Goal: Task Accomplishment & Management: Complete application form

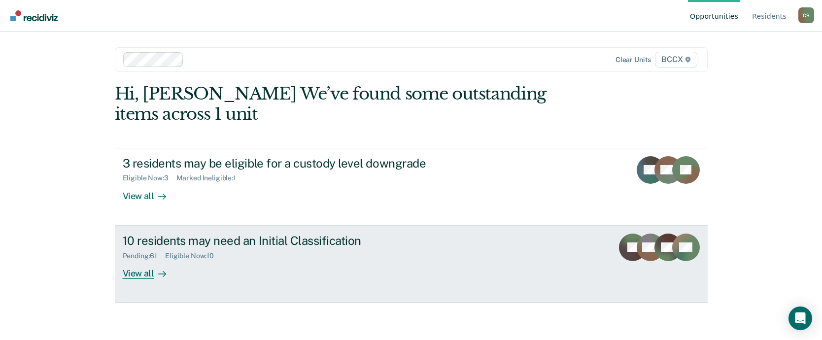
click at [141, 271] on div "View all" at bounding box center [150, 269] width 55 height 19
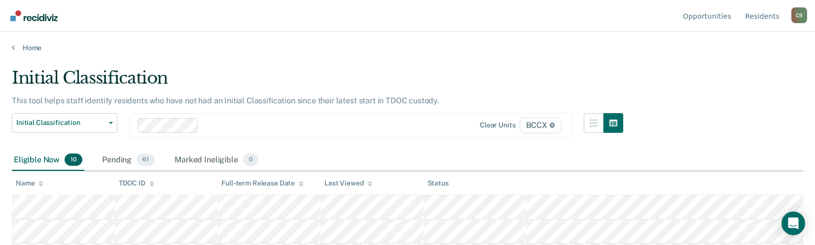
click at [545, 70] on div "Initial Classification" at bounding box center [317, 82] width 611 height 28
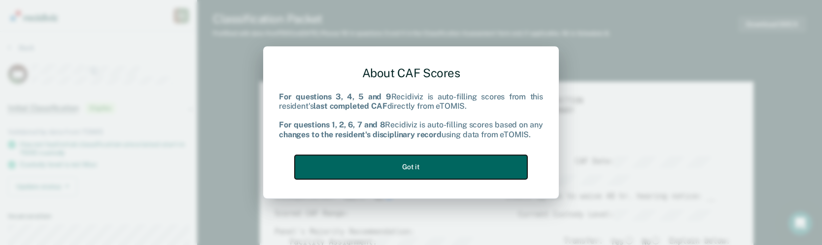
click at [413, 168] on button "Got it" at bounding box center [411, 167] width 233 height 24
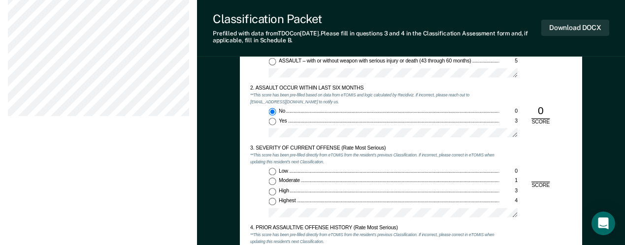
scroll to position [641, 0]
click at [272, 204] on input "Highest 4" at bounding box center [272, 203] width 7 height 7
type textarea "x"
radio input "true"
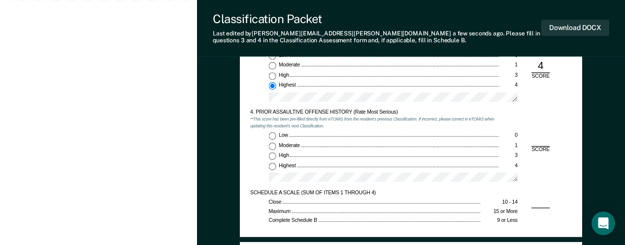
scroll to position [788, 0]
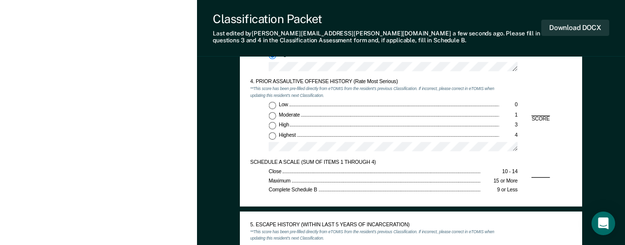
click at [273, 104] on input "Low 0" at bounding box center [272, 105] width 7 height 7
type textarea "x"
radio input "true"
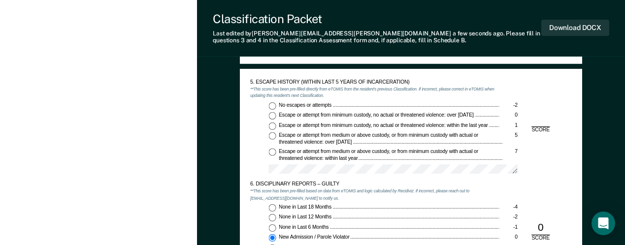
scroll to position [936, 0]
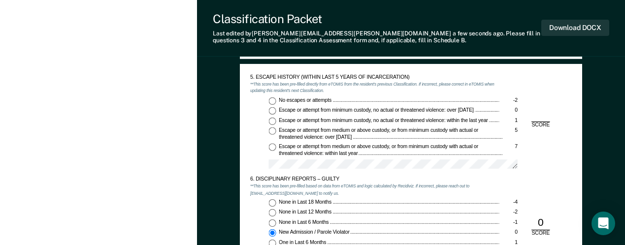
click at [272, 100] on input "No escapes or attempts -2" at bounding box center [272, 100] width 7 height 7
type textarea "x"
radio input "true"
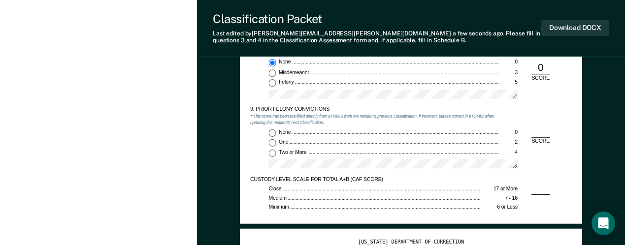
scroll to position [1281, 0]
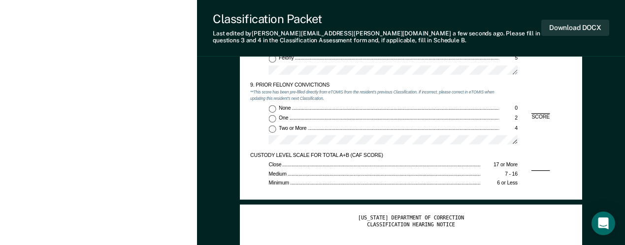
click at [271, 130] on input "Two or More 4" at bounding box center [272, 128] width 7 height 7
type textarea "x"
radio input "true"
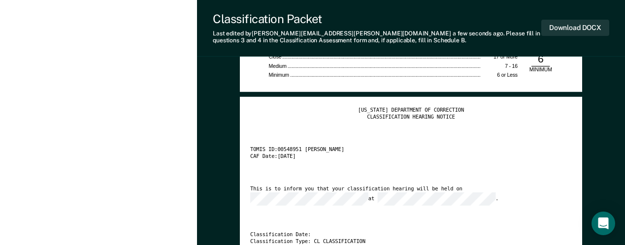
scroll to position [1330, 0]
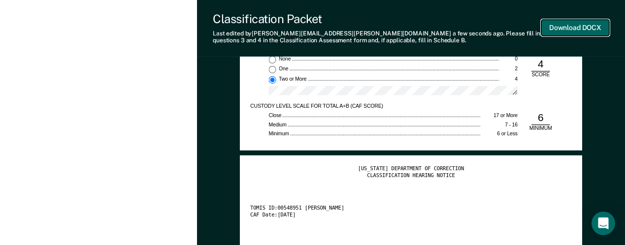
click at [572, 31] on button "Download DOCX" at bounding box center [576, 28] width 68 height 16
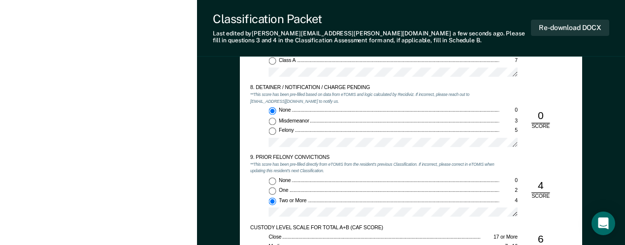
scroll to position [1183, 0]
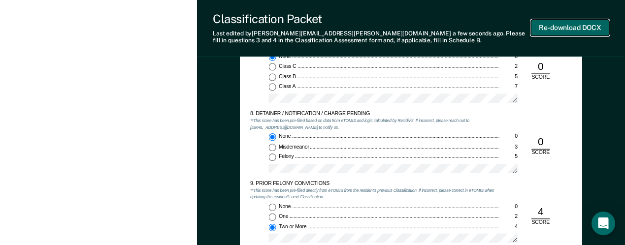
click at [563, 25] on button "Re-download DOCX" at bounding box center [570, 28] width 78 height 16
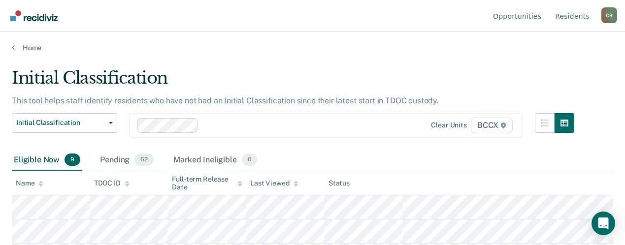
click at [545, 148] on div "Initial Classification This tool helps staff identify residents who have not ha…" at bounding box center [313, 119] width 602 height 103
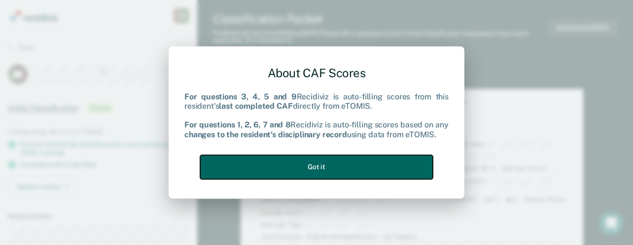
click at [359, 162] on button "Got it" at bounding box center [316, 167] width 233 height 24
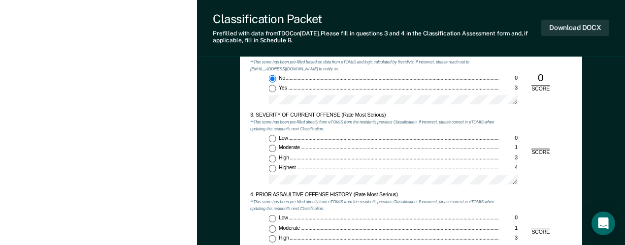
scroll to position [690, 0]
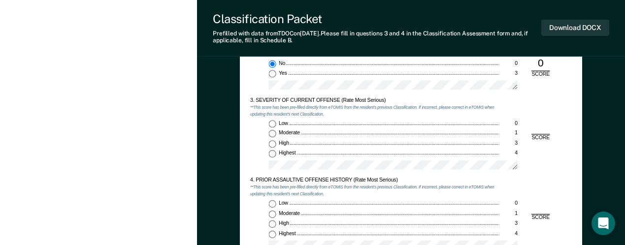
click at [272, 154] on input "Highest 4" at bounding box center [272, 153] width 7 height 7
type textarea "x"
radio input "true"
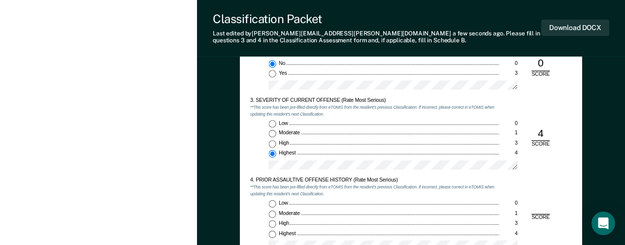
click at [274, 210] on div "Low 0 Moderate 1 High 3 Highest 4" at bounding box center [374, 227] width 249 height 55
click at [274, 204] on input "Low 0" at bounding box center [272, 203] width 7 height 7
type textarea "x"
radio input "true"
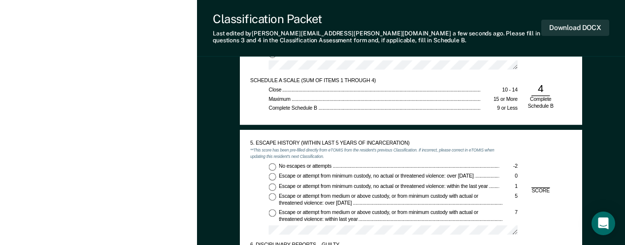
scroll to position [887, 0]
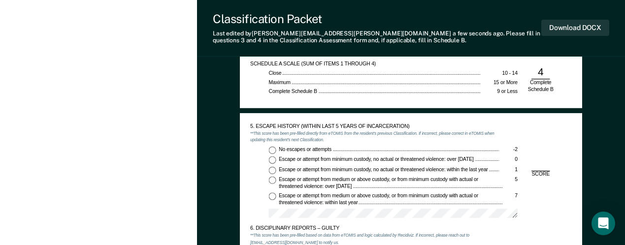
click at [273, 150] on input "No escapes or attempts -2" at bounding box center [272, 149] width 7 height 7
type textarea "x"
radio input "true"
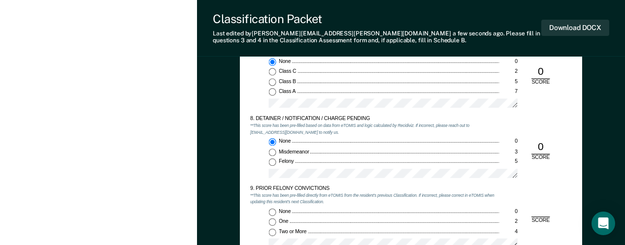
scroll to position [1183, 0]
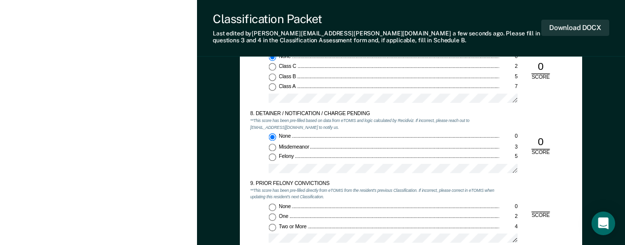
click at [272, 207] on input "None 0" at bounding box center [272, 207] width 7 height 7
type textarea "x"
radio input "true"
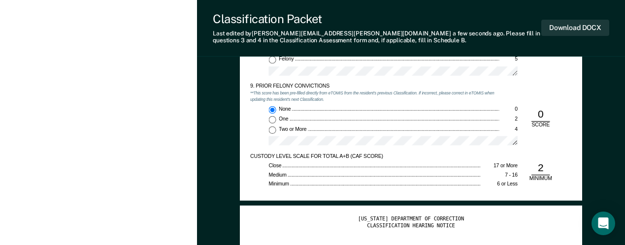
scroll to position [1281, 0]
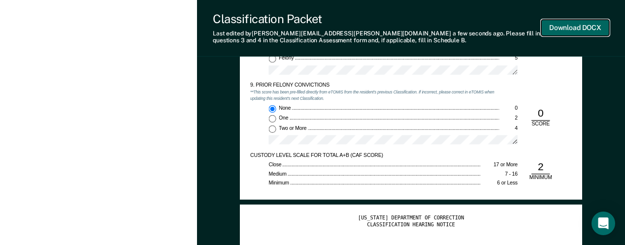
click at [563, 28] on button "Download DOCX" at bounding box center [576, 28] width 68 height 16
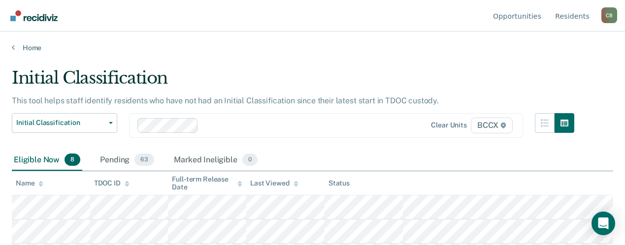
click at [529, 181] on th at bounding box center [508, 183] width 210 height 24
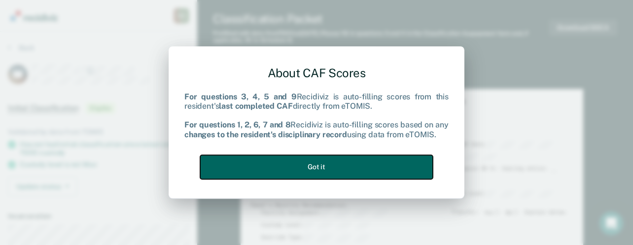
click at [315, 163] on button "Got it" at bounding box center [316, 167] width 233 height 24
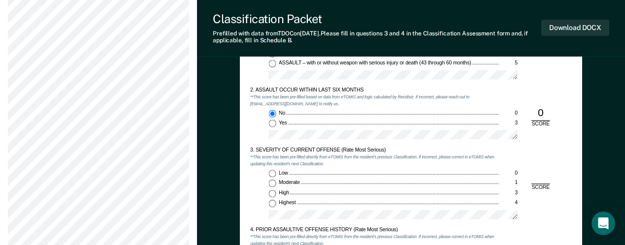
scroll to position [641, 0]
click at [272, 184] on input "Moderate 1" at bounding box center [272, 182] width 7 height 7
type textarea "x"
radio input "true"
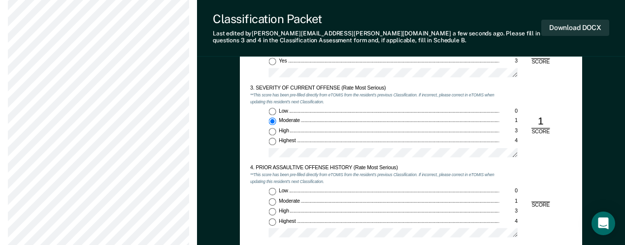
scroll to position [788, 0]
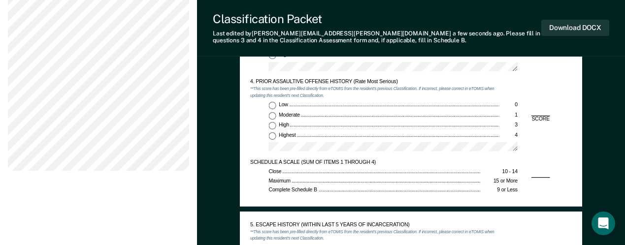
click at [273, 135] on input "Highest 4" at bounding box center [272, 135] width 7 height 7
type textarea "x"
radio input "true"
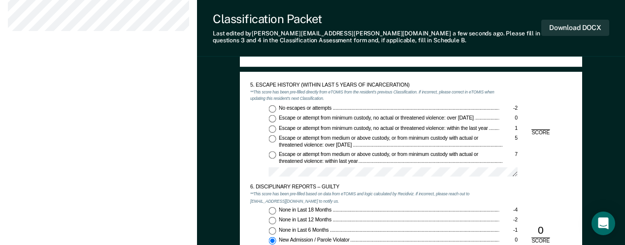
scroll to position [936, 0]
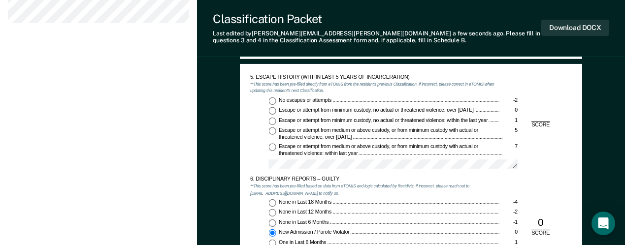
click at [274, 101] on input "No escapes or attempts -2" at bounding box center [272, 100] width 7 height 7
type textarea "x"
radio input "true"
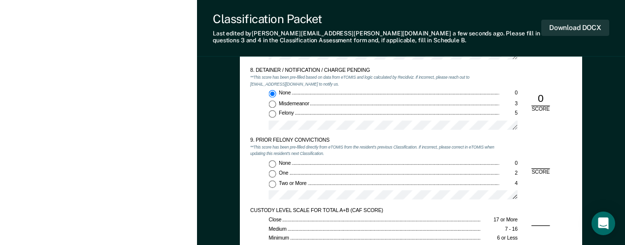
scroll to position [1232, 0]
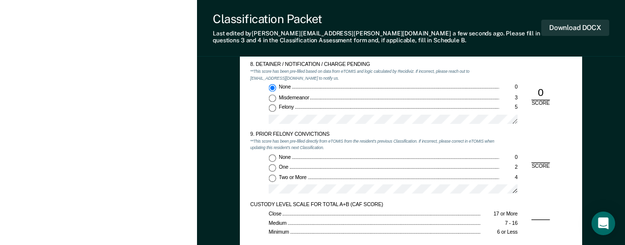
click at [274, 176] on input "Two or More 4" at bounding box center [272, 177] width 7 height 7
type textarea "x"
radio input "true"
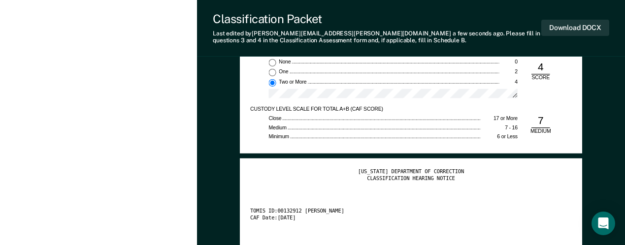
scroll to position [1330, 0]
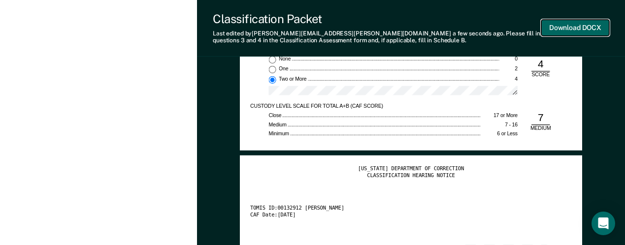
click at [564, 27] on button "Download DOCX" at bounding box center [576, 28] width 68 height 16
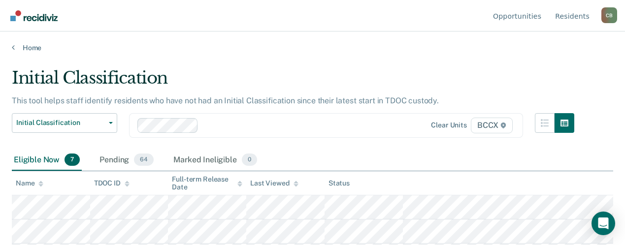
click at [416, 159] on div "Eligible Now 7 Pending 64 Marked Ineligible 0" at bounding box center [313, 161] width 602 height 22
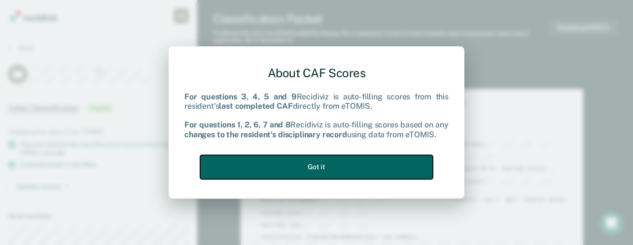
click at [331, 164] on button "Got it" at bounding box center [316, 167] width 233 height 24
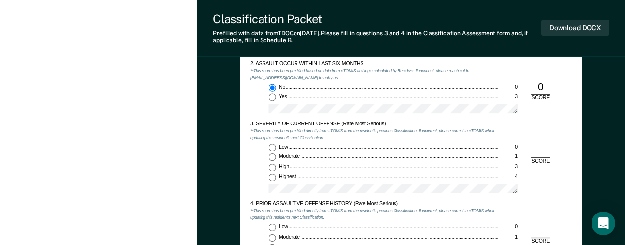
scroll to position [690, 0]
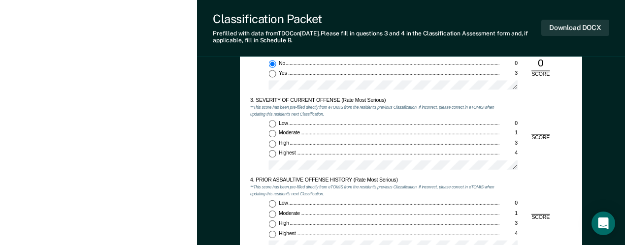
click at [272, 156] on input "Highest 4" at bounding box center [272, 153] width 7 height 7
type textarea "x"
radio input "true"
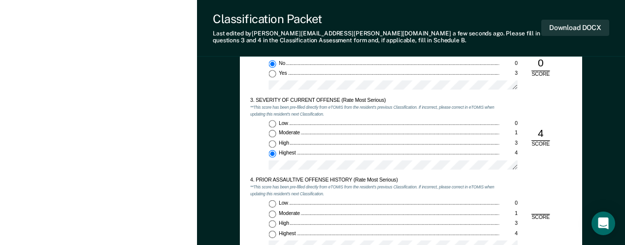
click at [271, 203] on input "Low 0" at bounding box center [272, 203] width 7 height 7
type textarea "x"
radio input "true"
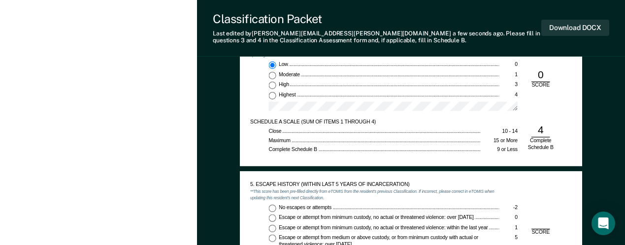
scroll to position [887, 0]
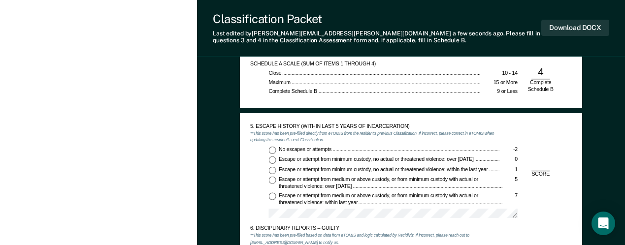
click at [272, 149] on input "No escapes or attempts -2" at bounding box center [272, 149] width 7 height 7
type textarea "x"
radio input "true"
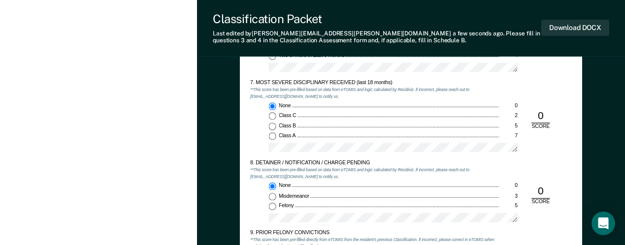
scroll to position [1232, 0]
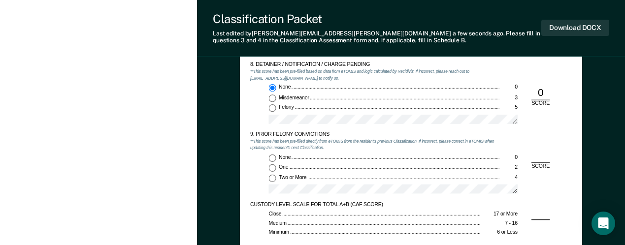
click at [273, 156] on input "None 0" at bounding box center [272, 157] width 7 height 7
type textarea "x"
radio input "true"
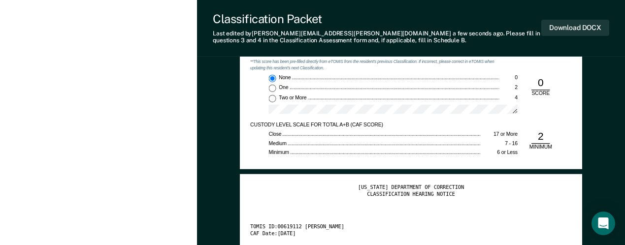
scroll to position [1330, 0]
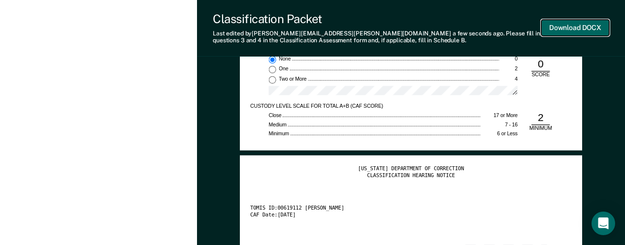
click at [570, 28] on button "Download DOCX" at bounding box center [576, 28] width 68 height 16
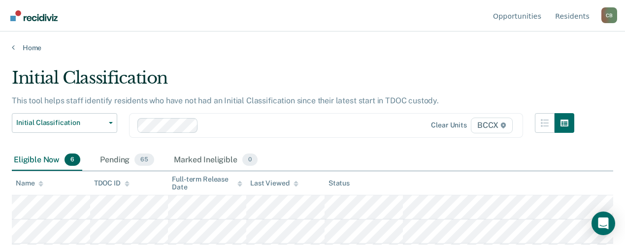
click at [378, 158] on div "Eligible Now 6 Pending 65 Marked Ineligible 0" at bounding box center [313, 161] width 602 height 22
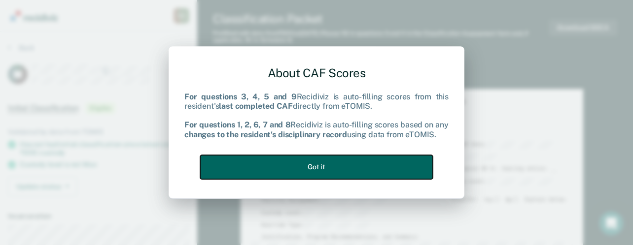
drag, startPoint x: 290, startPoint y: 168, endPoint x: 300, endPoint y: 175, distance: 12.3
click at [292, 168] on button "Got it" at bounding box center [316, 167] width 233 height 24
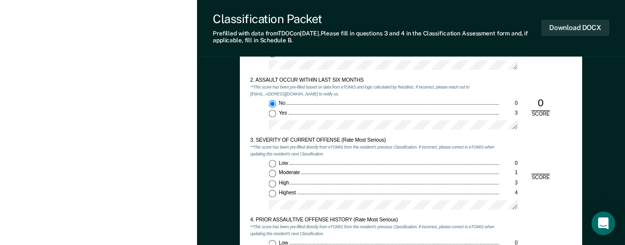
scroll to position [690, 0]
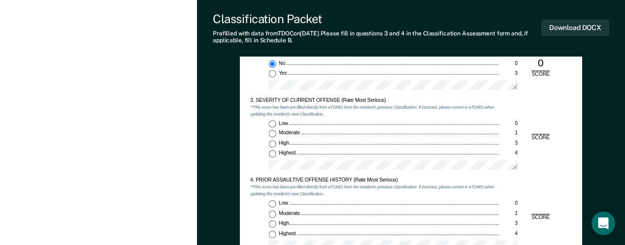
click at [271, 134] on input "Moderate 1" at bounding box center [272, 133] width 7 height 7
type textarea "x"
radio input "true"
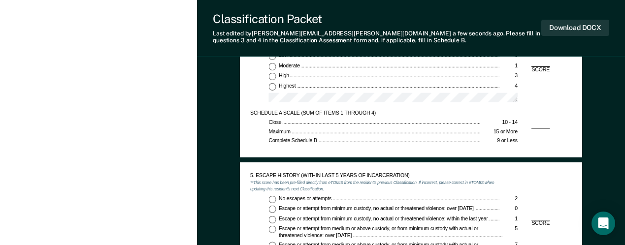
scroll to position [788, 0]
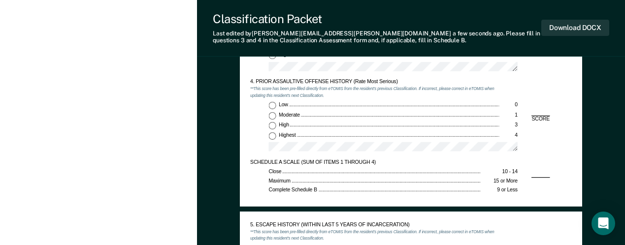
click at [269, 103] on input "Low 0" at bounding box center [272, 105] width 7 height 7
type textarea "x"
radio input "true"
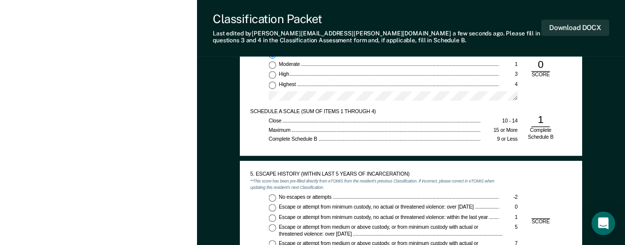
scroll to position [887, 0]
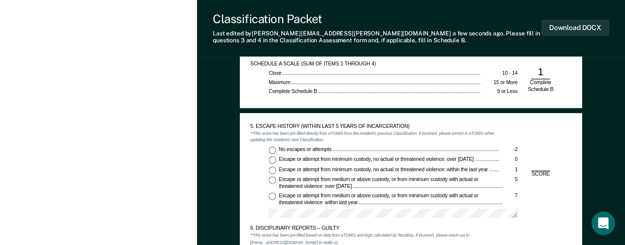
click at [274, 149] on input "No escapes or attempts -2" at bounding box center [272, 149] width 7 height 7
type textarea "x"
radio input "true"
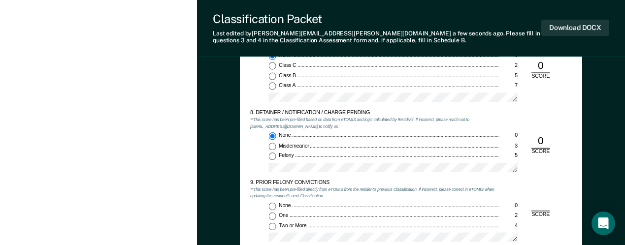
scroll to position [1281, 0]
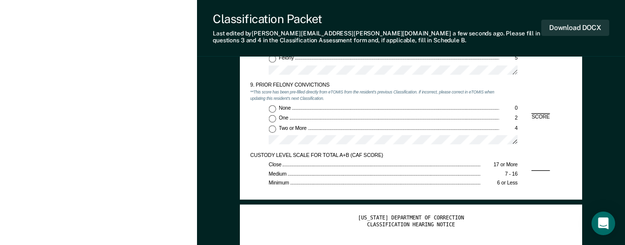
click at [272, 131] on input "Two or More 4" at bounding box center [272, 128] width 7 height 7
type textarea "x"
radio input "true"
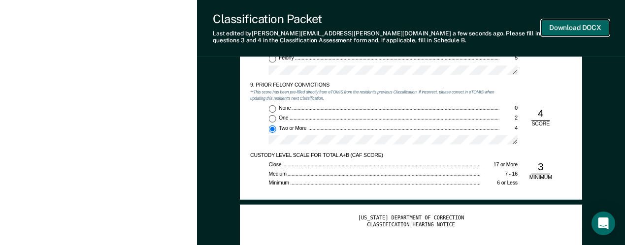
click at [576, 29] on button "Download DOCX" at bounding box center [576, 28] width 68 height 16
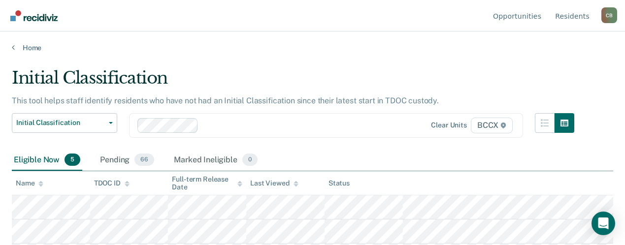
drag, startPoint x: 500, startPoint y: 157, endPoint x: 492, endPoint y: 159, distance: 8.7
click at [501, 157] on div "Eligible Now 5 Pending 66 Marked Ineligible 0" at bounding box center [313, 161] width 602 height 22
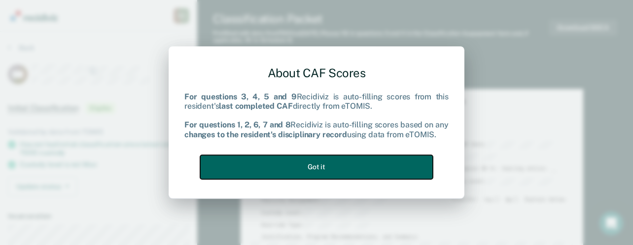
click at [329, 169] on button "Got it" at bounding box center [316, 167] width 233 height 24
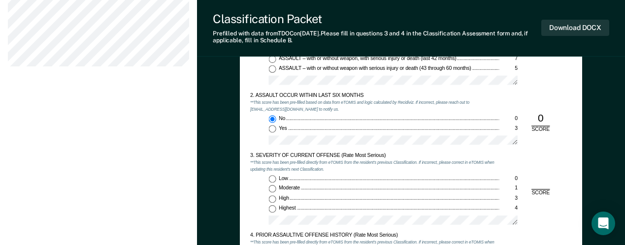
scroll to position [641, 0]
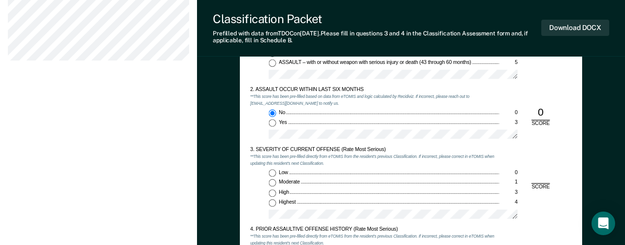
click at [273, 182] on input "Moderate 1" at bounding box center [272, 182] width 7 height 7
type textarea "x"
radio input "true"
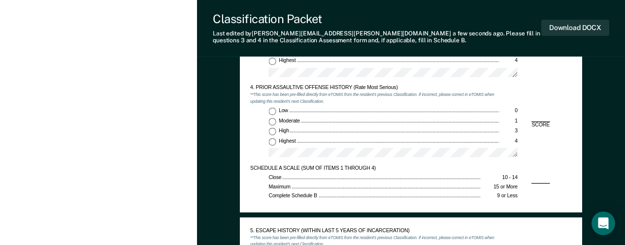
scroll to position [788, 0]
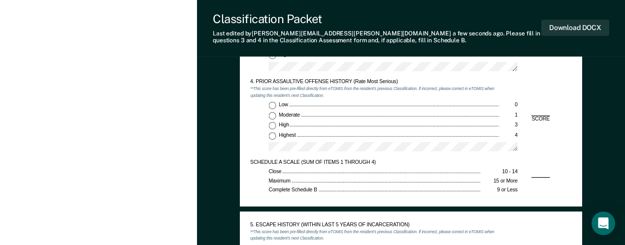
click at [275, 135] on input "Highest 4" at bounding box center [272, 135] width 7 height 7
type textarea "x"
radio input "true"
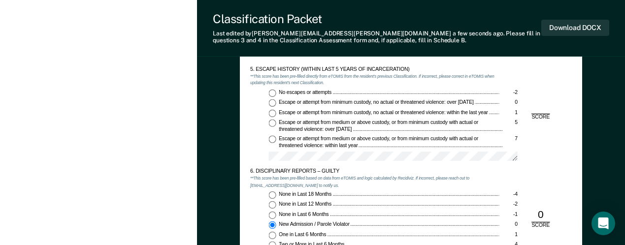
scroll to position [887, 0]
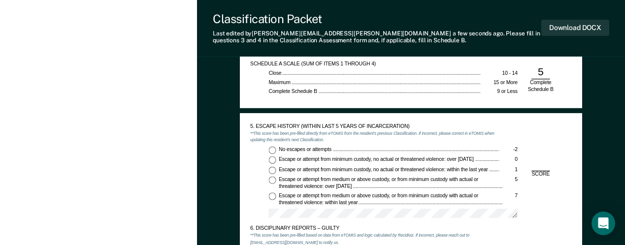
click at [273, 151] on input "No escapes or attempts -2" at bounding box center [272, 149] width 7 height 7
type textarea "x"
radio input "true"
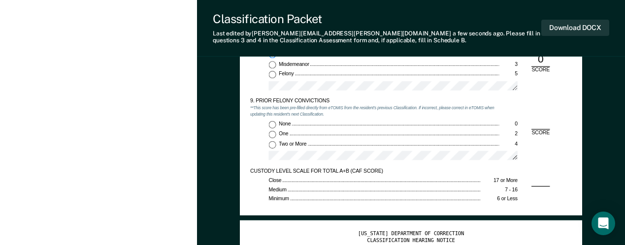
scroll to position [1281, 0]
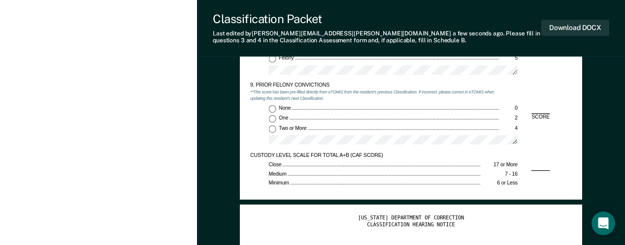
click at [272, 130] on input "Two or More 4" at bounding box center [272, 128] width 7 height 7
type textarea "x"
radio input "true"
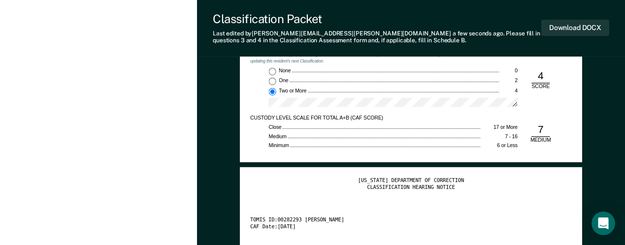
scroll to position [1380, 0]
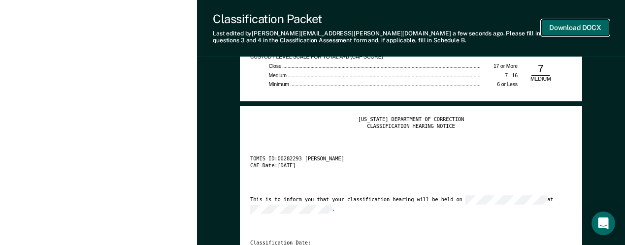
click at [578, 30] on button "Download DOCX" at bounding box center [576, 28] width 68 height 16
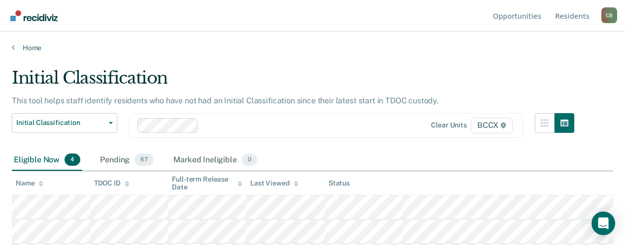
click at [282, 52] on main "Initial Classification This tool helps staff identify residents who have not ha…" at bounding box center [312, 147] width 625 height 190
click at [460, 161] on div "Eligible Now 4 Pending 67 Marked Ineligible 0" at bounding box center [313, 161] width 602 height 22
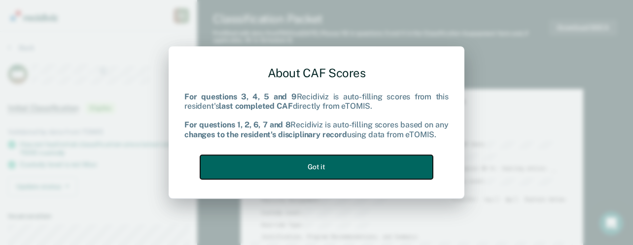
click at [339, 161] on button "Got it" at bounding box center [316, 167] width 233 height 24
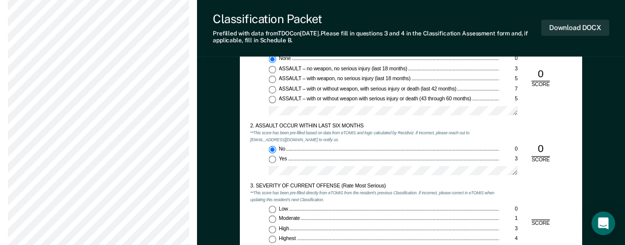
scroll to position [641, 0]
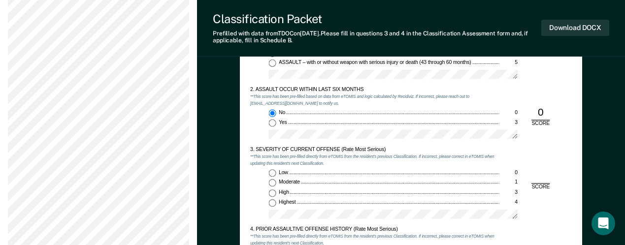
click at [273, 206] on input "Highest 4" at bounding box center [272, 203] width 7 height 7
type textarea "x"
radio input "true"
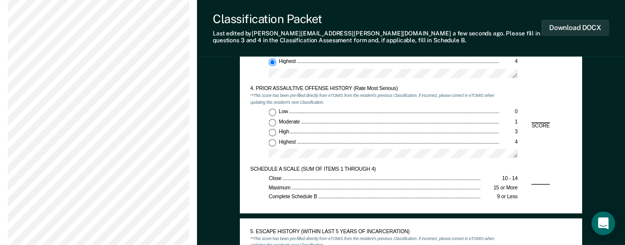
scroll to position [788, 0]
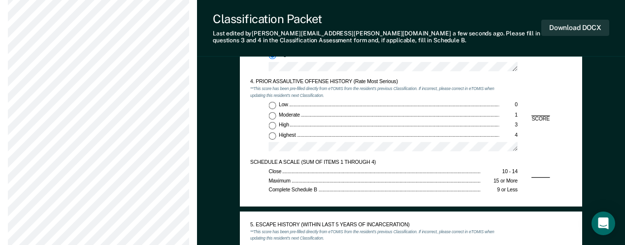
click at [274, 136] on input "Highest 4" at bounding box center [272, 135] width 7 height 7
type textarea "x"
radio input "true"
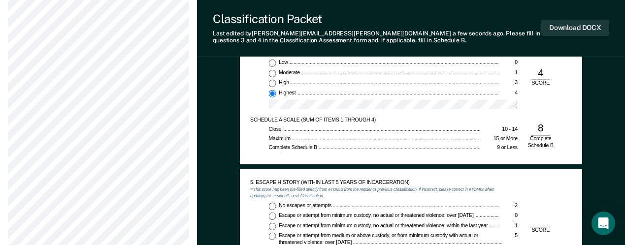
scroll to position [936, 0]
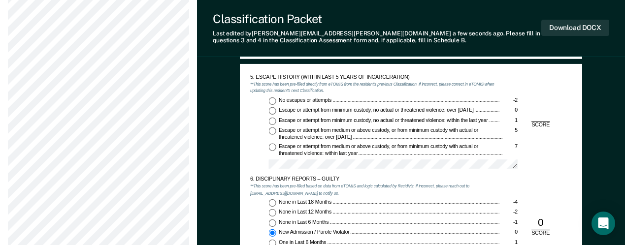
click at [271, 101] on input "No escapes or attempts -2" at bounding box center [272, 100] width 7 height 7
type textarea "x"
radio input "true"
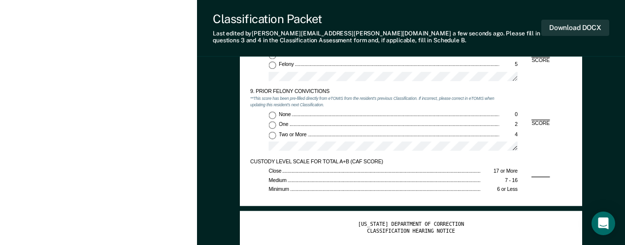
scroll to position [1281, 0]
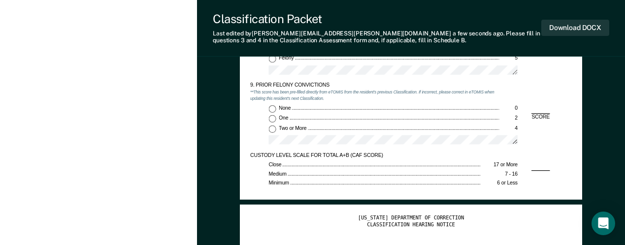
click at [268, 131] on div "None 0 One 2 Two or More 4" at bounding box center [374, 127] width 249 height 45
click at [271, 129] on input "Two or More 4" at bounding box center [272, 128] width 7 height 7
type textarea "x"
radio input "true"
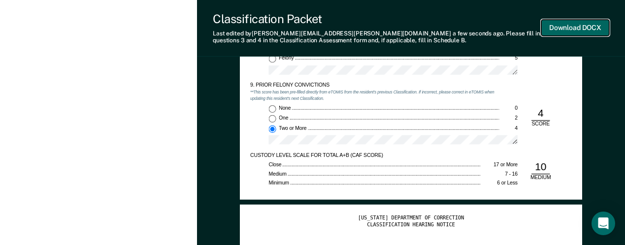
click at [577, 27] on button "Download DOCX" at bounding box center [576, 28] width 68 height 16
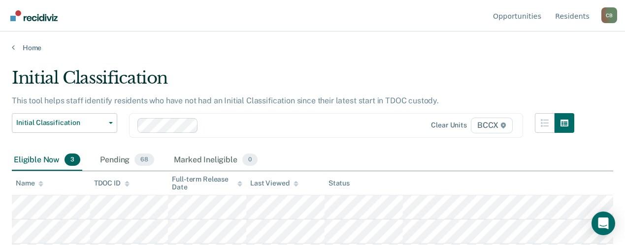
click at [170, 61] on main "Initial Classification This tool helps staff identify residents who have not ha…" at bounding box center [312, 147] width 625 height 190
click at [421, 164] on div "Eligible Now 3 Pending 68 Marked Ineligible 0" at bounding box center [313, 161] width 602 height 22
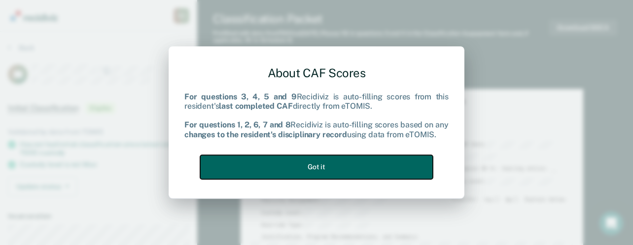
click at [300, 170] on button "Got it" at bounding box center [316, 167] width 233 height 24
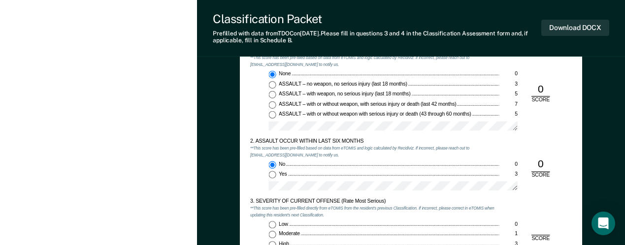
scroll to position [641, 0]
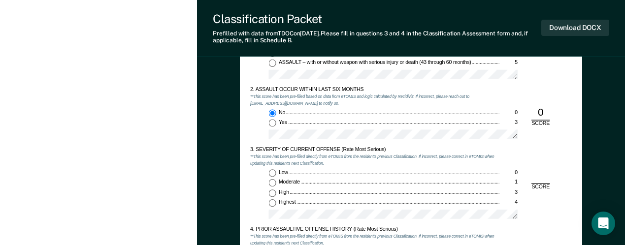
click at [271, 172] on input "Low 0" at bounding box center [272, 173] width 7 height 7
type textarea "x"
radio input "true"
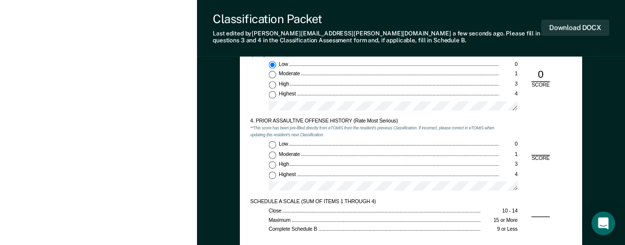
scroll to position [788, 0]
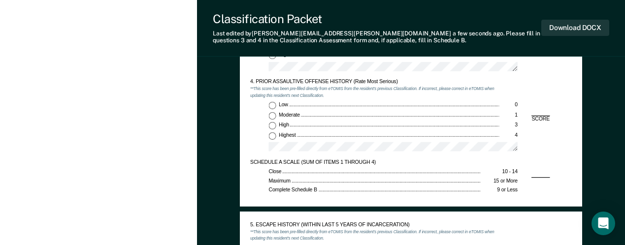
click at [272, 105] on input "Low 0" at bounding box center [272, 105] width 7 height 7
type textarea "x"
radio input "true"
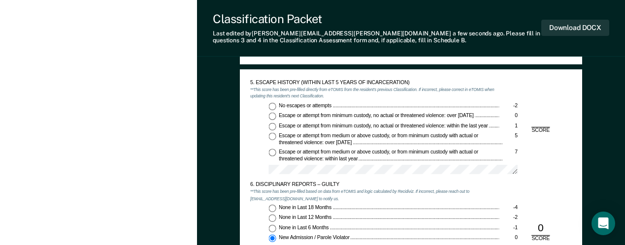
scroll to position [936, 0]
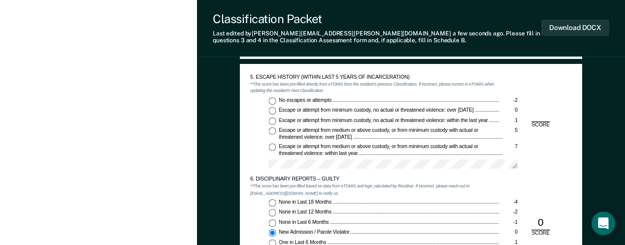
click at [274, 104] on input "No escapes or attempts -2" at bounding box center [272, 100] width 7 height 7
type textarea "x"
radio input "true"
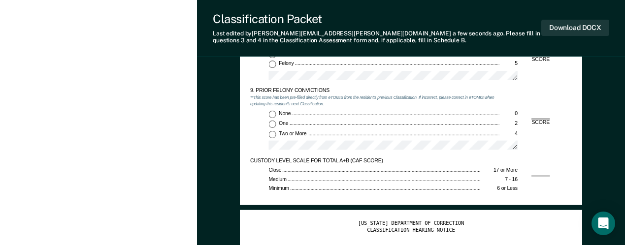
scroll to position [1281, 0]
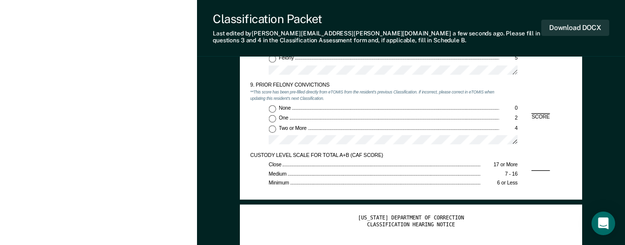
click at [272, 110] on input "None 0" at bounding box center [272, 108] width 7 height 7
type textarea "x"
radio input "true"
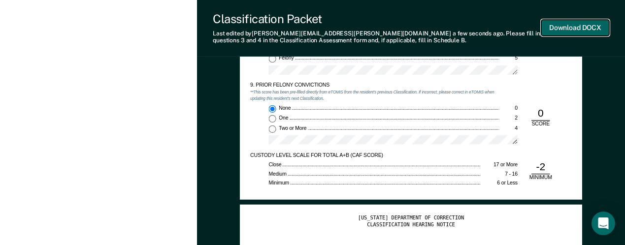
click at [569, 31] on button "Download DOCX" at bounding box center [576, 28] width 68 height 16
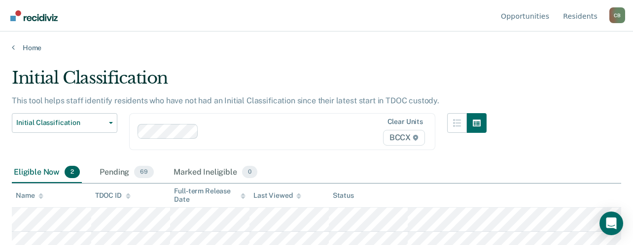
click at [308, 145] on div "Initial Classification Custody Level Downgrade Annual Reclassification Initial …" at bounding box center [249, 137] width 475 height 49
drag, startPoint x: 371, startPoint y: 159, endPoint x: 379, endPoint y: 167, distance: 11.9
click at [371, 162] on div "Eligible Now 2 Pending 69 Marked Ineligible 0" at bounding box center [316, 173] width 609 height 22
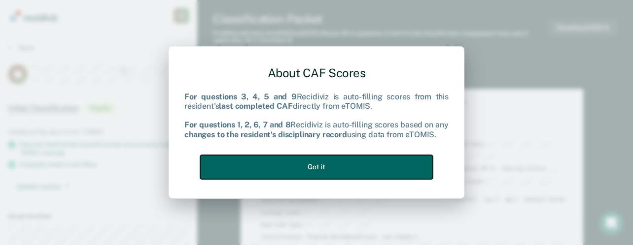
drag, startPoint x: 331, startPoint y: 166, endPoint x: 346, endPoint y: 167, distance: 14.9
click at [332, 166] on button "Got it" at bounding box center [316, 167] width 233 height 24
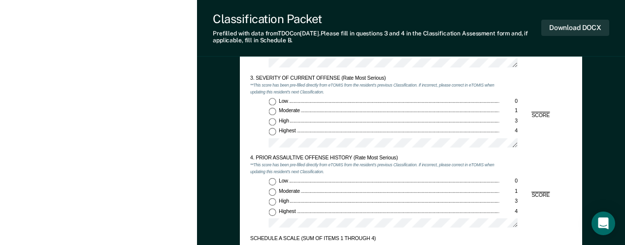
scroll to position [690, 0]
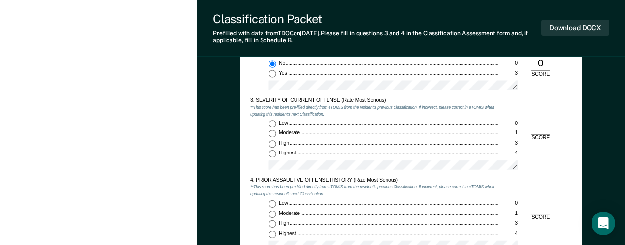
click at [271, 154] on input "Highest 4" at bounding box center [272, 153] width 7 height 7
type textarea "x"
radio input "true"
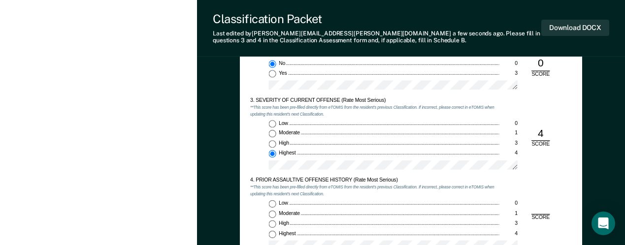
click at [272, 202] on input "Low 0" at bounding box center [272, 203] width 7 height 7
type textarea "x"
radio input "true"
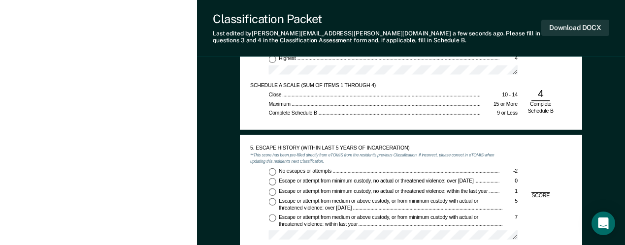
scroll to position [887, 0]
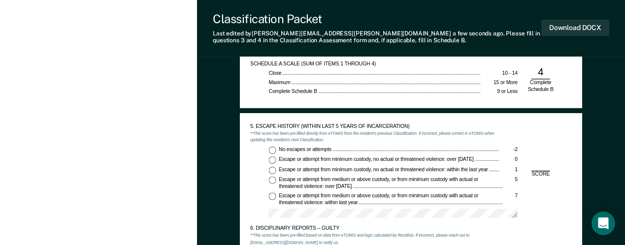
click at [272, 149] on input "No escapes or attempts -2" at bounding box center [272, 149] width 7 height 7
type textarea "x"
radio input "true"
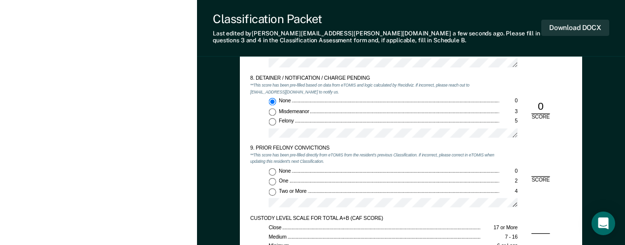
scroll to position [1232, 0]
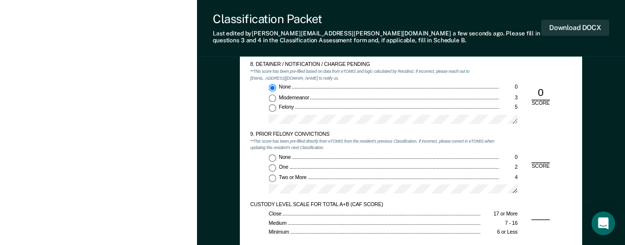
click at [274, 156] on input "None 0" at bounding box center [272, 157] width 7 height 7
type textarea "x"
radio input "true"
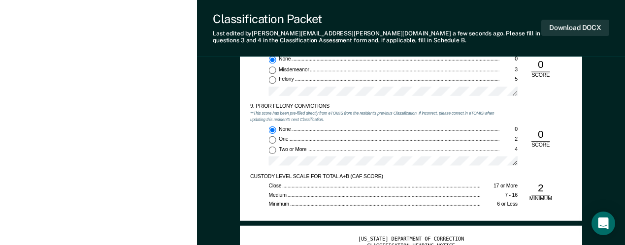
scroll to position [1330, 0]
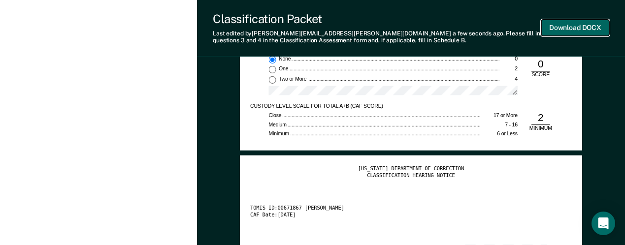
click at [562, 26] on button "Download DOCX" at bounding box center [576, 28] width 68 height 16
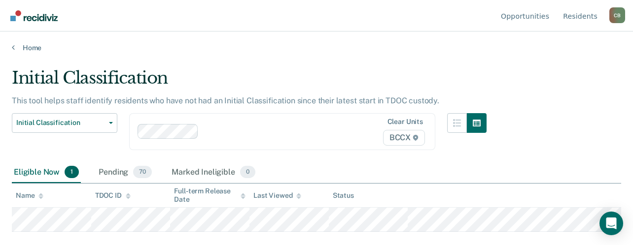
click at [318, 70] on div "Initial Classification" at bounding box center [249, 82] width 475 height 28
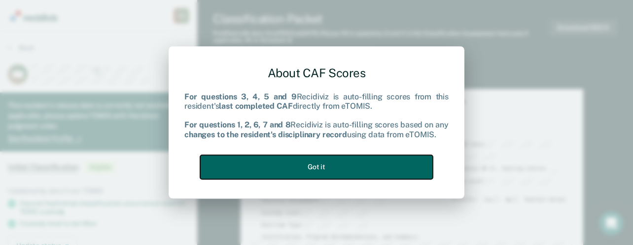
drag, startPoint x: 317, startPoint y: 164, endPoint x: 352, endPoint y: 163, distance: 35.5
click at [317, 164] on button "Got it" at bounding box center [316, 167] width 233 height 24
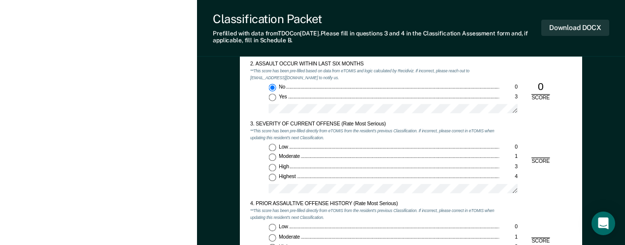
scroll to position [690, 0]
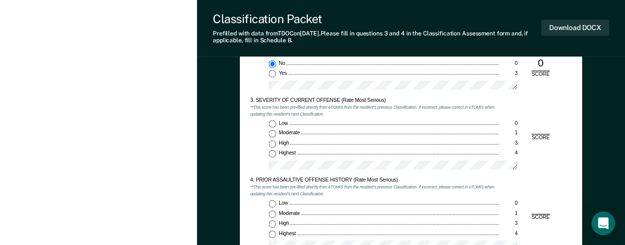
click at [268, 154] on div "Low 0 Moderate 1 High 3 Highest 4" at bounding box center [374, 147] width 249 height 55
click at [270, 154] on input "Highest 4" at bounding box center [272, 153] width 7 height 7
type textarea "x"
radio input "true"
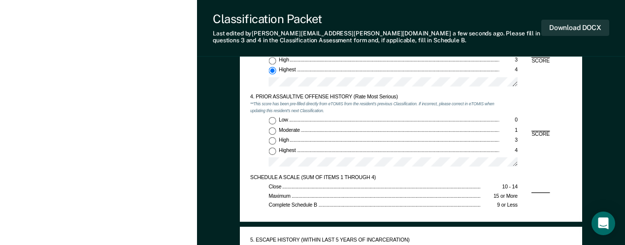
scroll to position [788, 0]
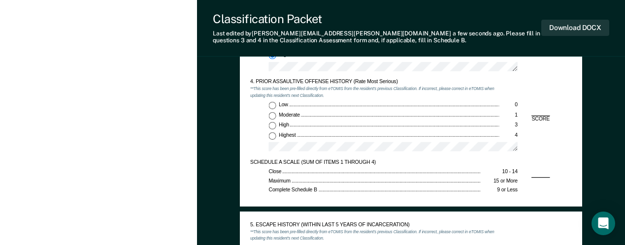
click at [276, 136] on input "Highest 4" at bounding box center [272, 135] width 7 height 7
type textarea "x"
radio input "true"
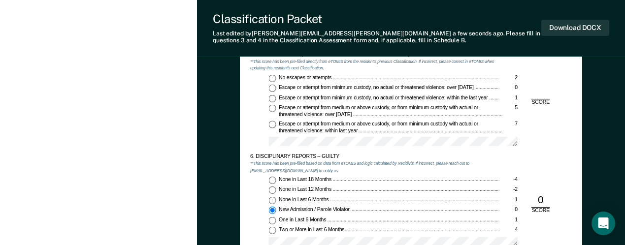
scroll to position [936, 0]
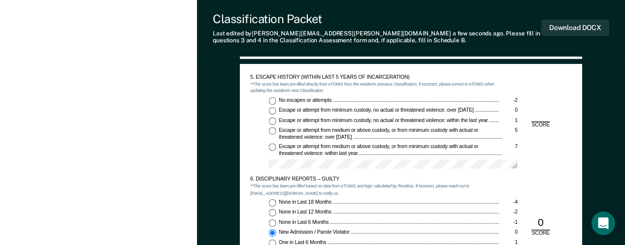
click at [272, 102] on input "No escapes or attempts -2" at bounding box center [272, 100] width 7 height 7
type textarea "x"
radio input "true"
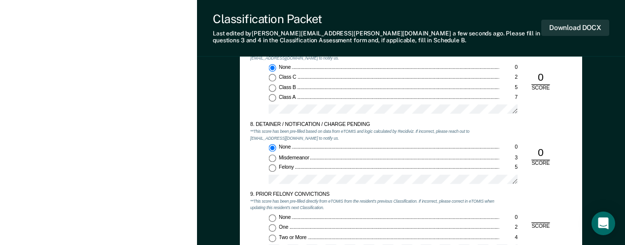
scroll to position [1232, 0]
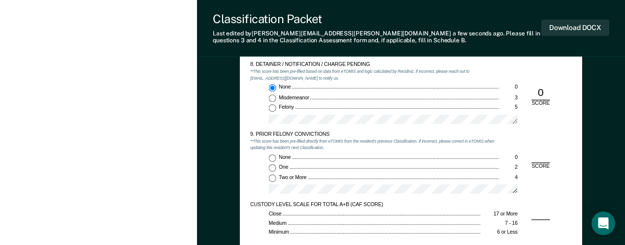
click at [273, 168] on input "One 2" at bounding box center [272, 168] width 7 height 7
type textarea "x"
radio input "true"
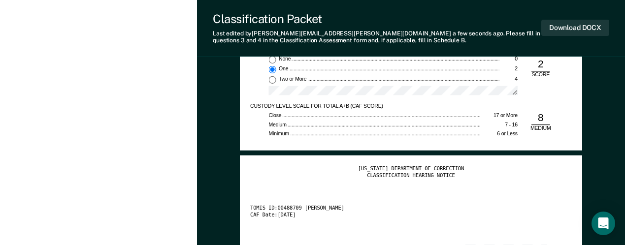
scroll to position [1281, 0]
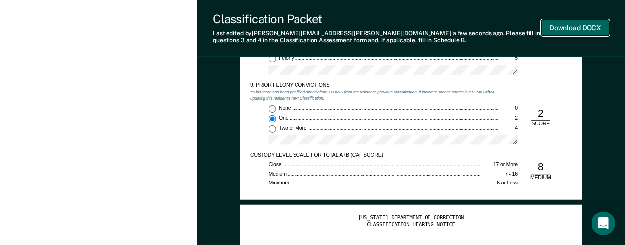
click at [580, 27] on button "Download DOCX" at bounding box center [576, 28] width 68 height 16
type textarea "x"
